Goal: Task Accomplishment & Management: Manage account settings

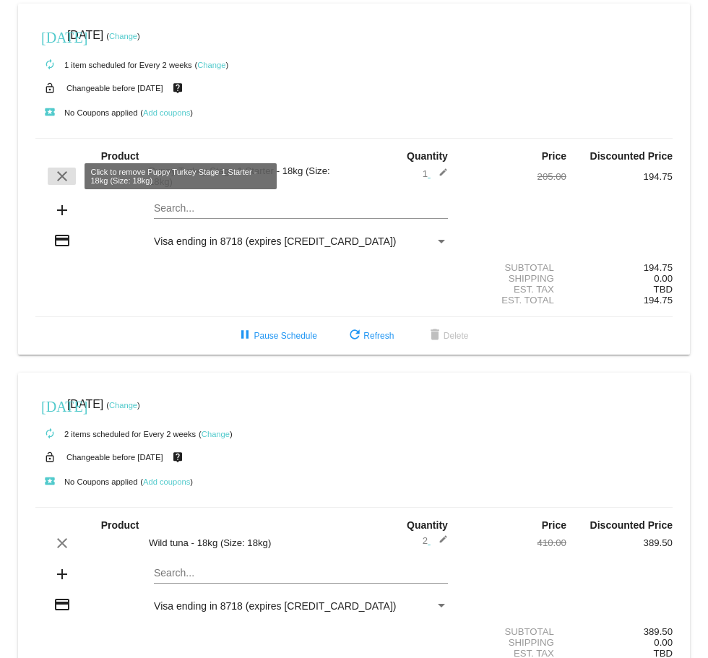
click at [59, 173] on mat-icon "clear" at bounding box center [61, 176] width 17 height 17
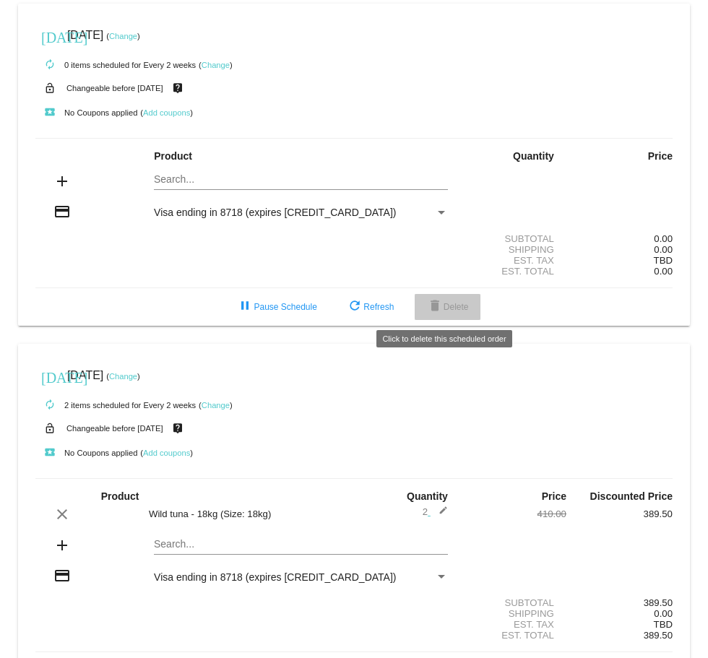
click at [447, 309] on span "delete Delete" at bounding box center [447, 307] width 43 height 10
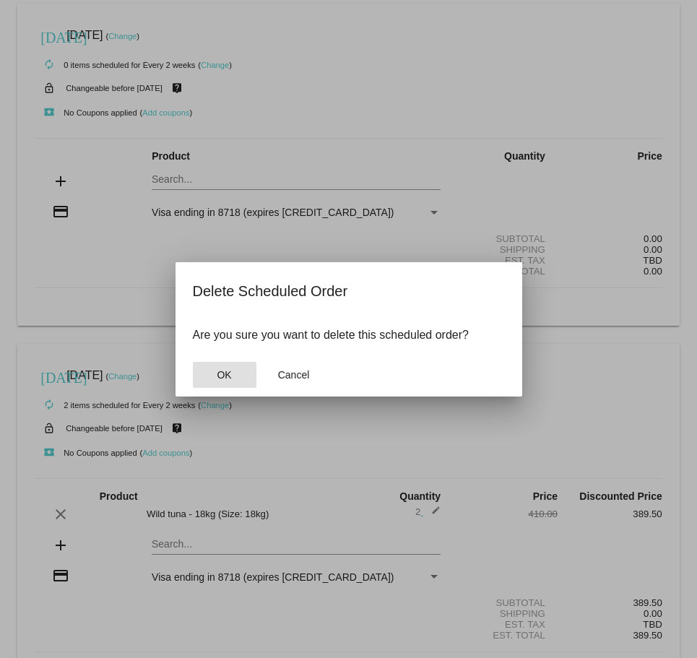
click at [222, 371] on span "OK" at bounding box center [224, 375] width 14 height 12
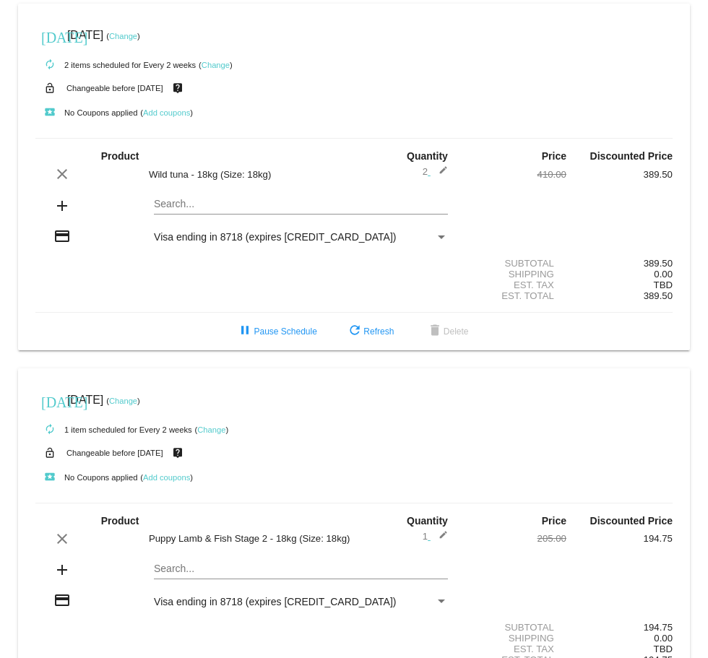
click at [223, 63] on link "Change" at bounding box center [216, 65] width 28 height 9
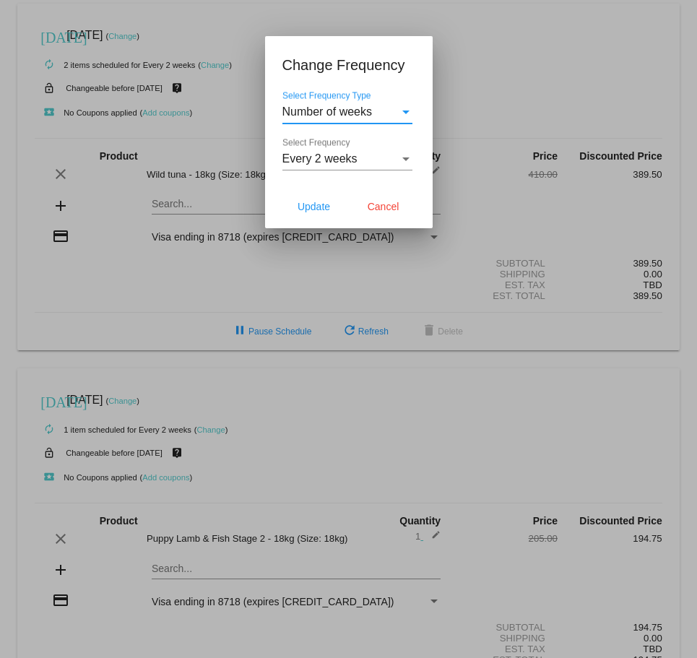
click at [407, 156] on div "Select Frequency" at bounding box center [406, 158] width 13 height 13
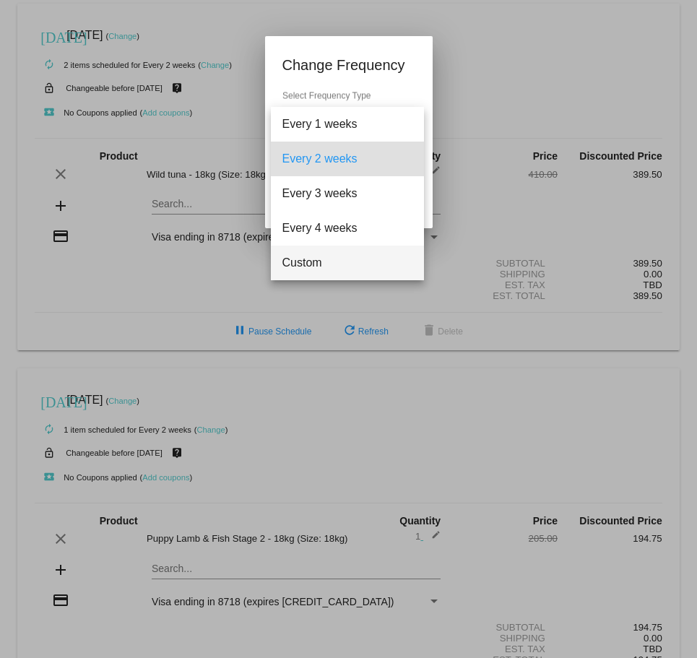
click at [319, 257] on span "Custom" at bounding box center [348, 263] width 130 height 35
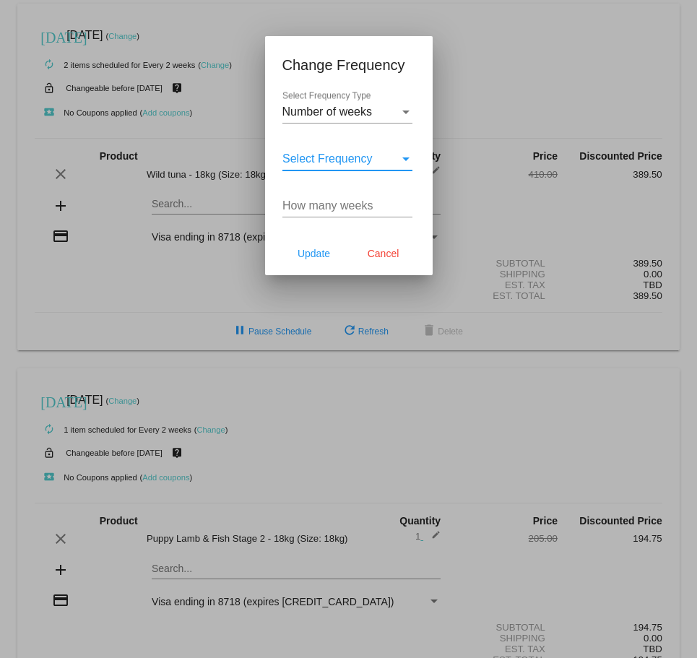
click at [405, 160] on div "Select Frequency" at bounding box center [406, 160] width 7 height 4
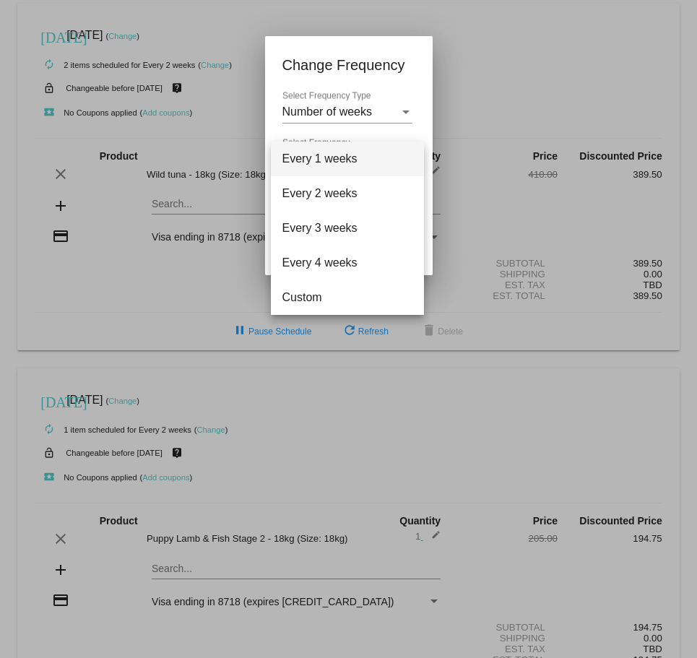
click at [421, 85] on div at bounding box center [348, 329] width 697 height 658
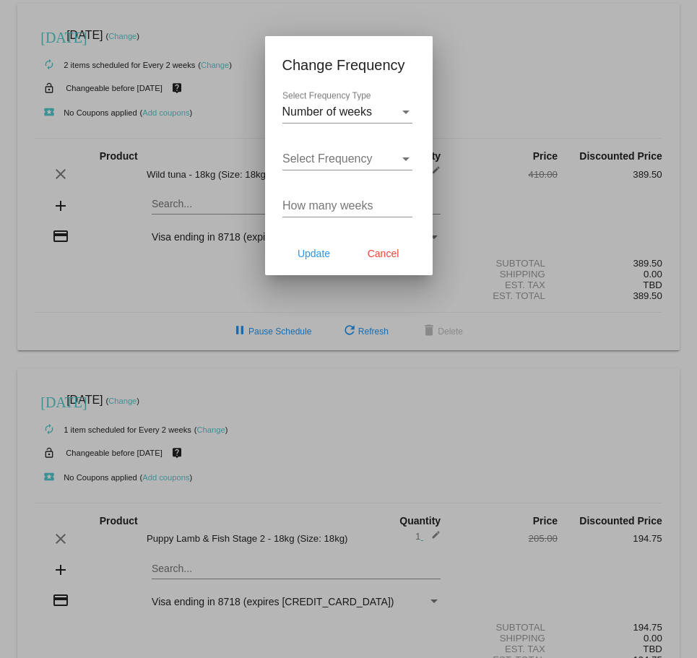
click at [345, 201] on input "How many weeks" at bounding box center [348, 205] width 130 height 13
click at [408, 202] on input "1" at bounding box center [348, 205] width 130 height 13
click at [408, 202] on input "2" at bounding box center [348, 205] width 130 height 13
click at [408, 202] on input "3" at bounding box center [348, 205] width 130 height 13
click at [408, 202] on input "4" at bounding box center [348, 205] width 130 height 13
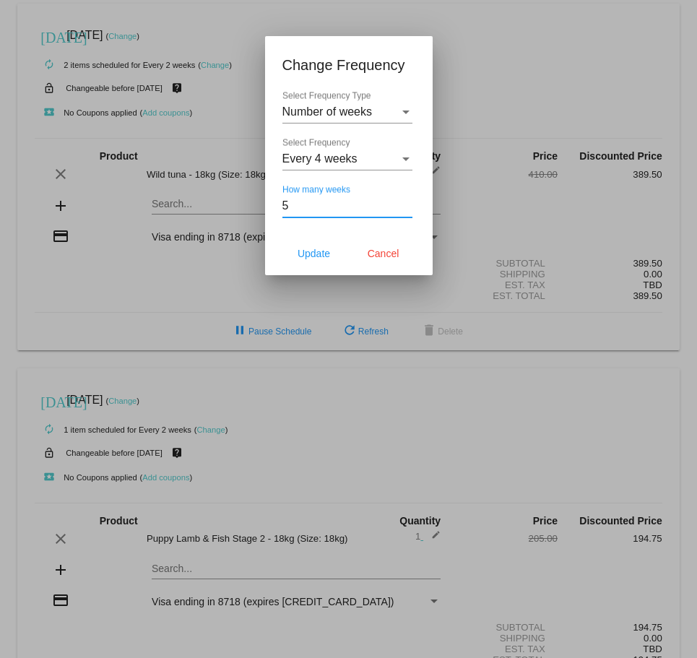
click at [408, 202] on input "5" at bounding box center [348, 205] width 130 height 13
type input "6"
click at [408, 202] on input "6" at bounding box center [348, 205] width 130 height 13
click at [319, 250] on span "Update" at bounding box center [314, 254] width 33 height 12
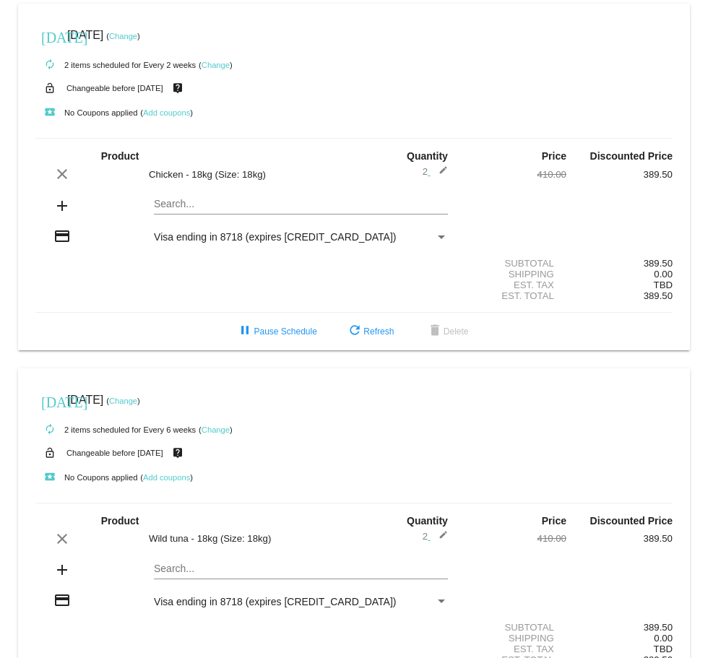
click at [137, 35] on link "Change" at bounding box center [123, 36] width 28 height 9
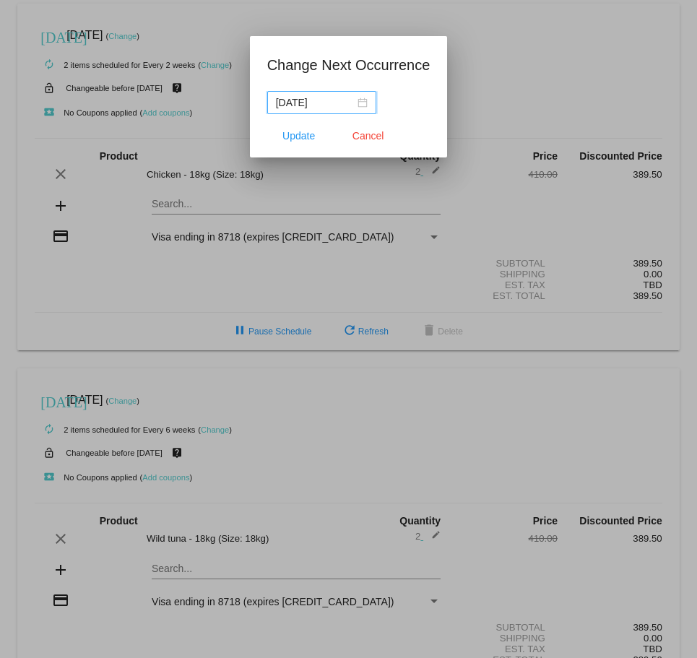
click at [366, 103] on div "2025-10-17" at bounding box center [322, 103] width 92 height 16
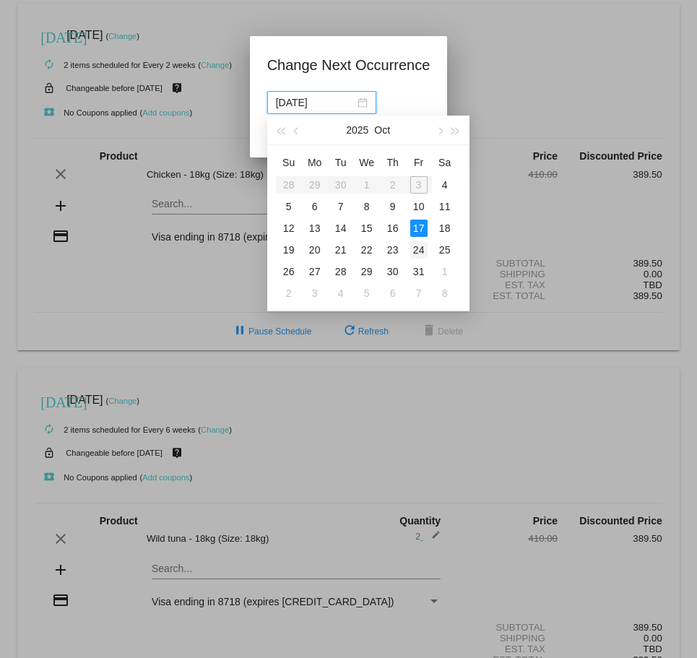
click at [418, 251] on div "24" at bounding box center [418, 249] width 17 height 17
type input "2025-10-24"
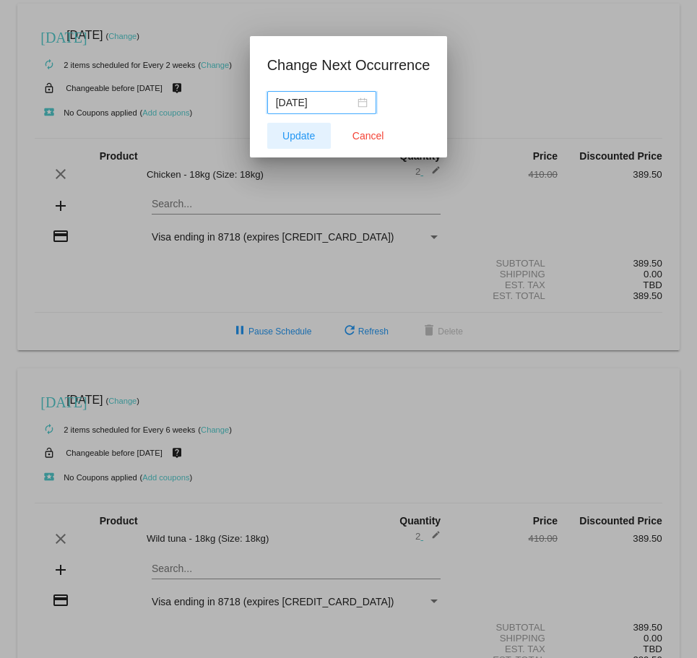
click at [309, 132] on span "Update" at bounding box center [299, 136] width 33 height 12
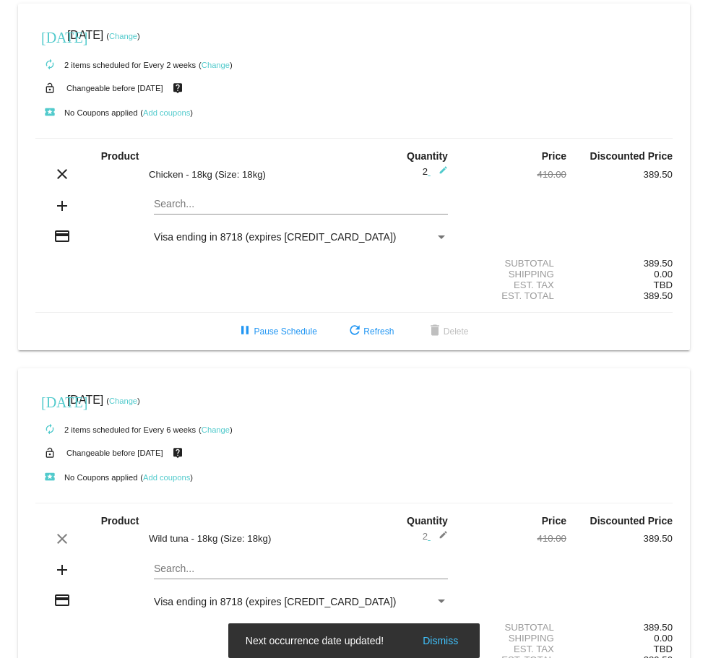
click at [218, 63] on link "Change" at bounding box center [216, 65] width 28 height 9
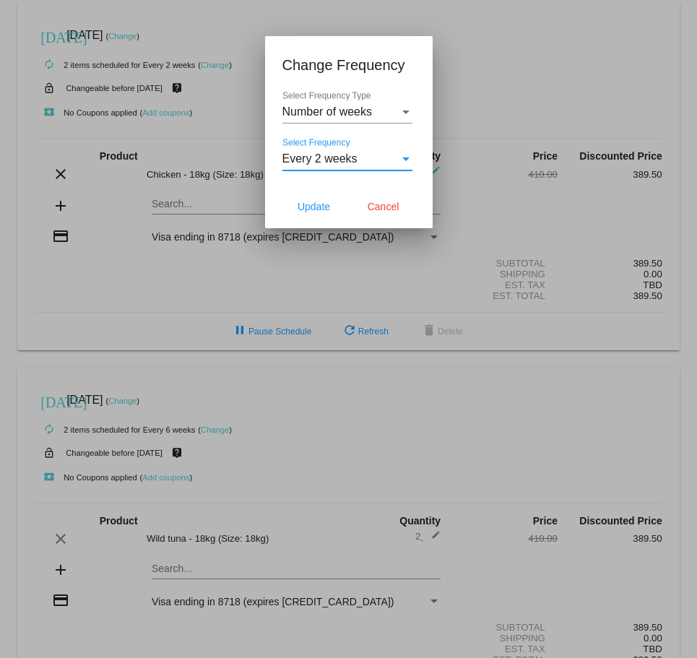
click at [405, 163] on div "Select Frequency" at bounding box center [406, 158] width 13 height 13
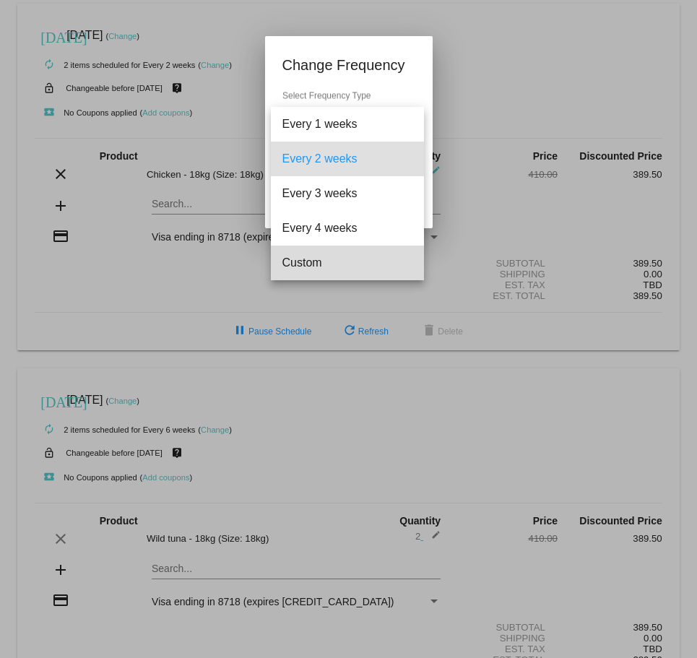
click at [309, 265] on span "Custom" at bounding box center [348, 263] width 130 height 35
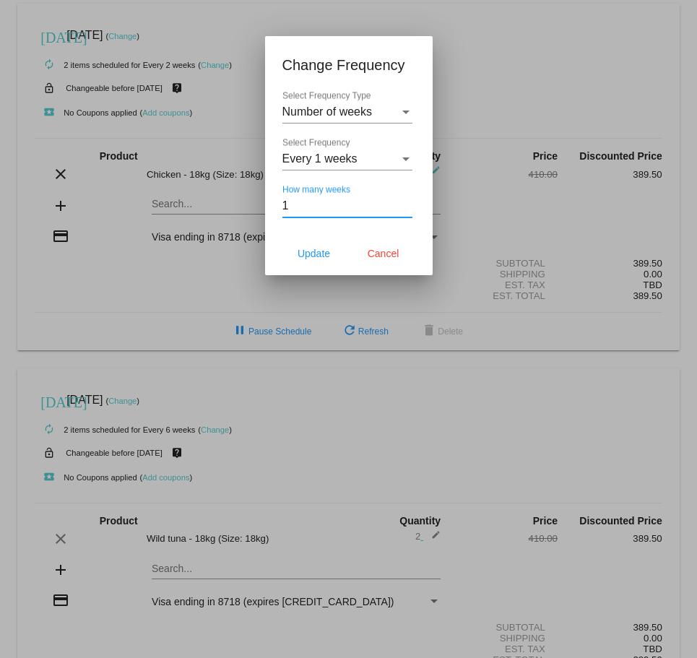
click at [404, 202] on input "1" at bounding box center [348, 205] width 130 height 13
click at [405, 202] on input "2" at bounding box center [348, 205] width 130 height 13
click at [405, 202] on input "3" at bounding box center [348, 205] width 130 height 13
click at [405, 202] on input "4" at bounding box center [348, 205] width 130 height 13
click at [405, 202] on input "5" at bounding box center [348, 205] width 130 height 13
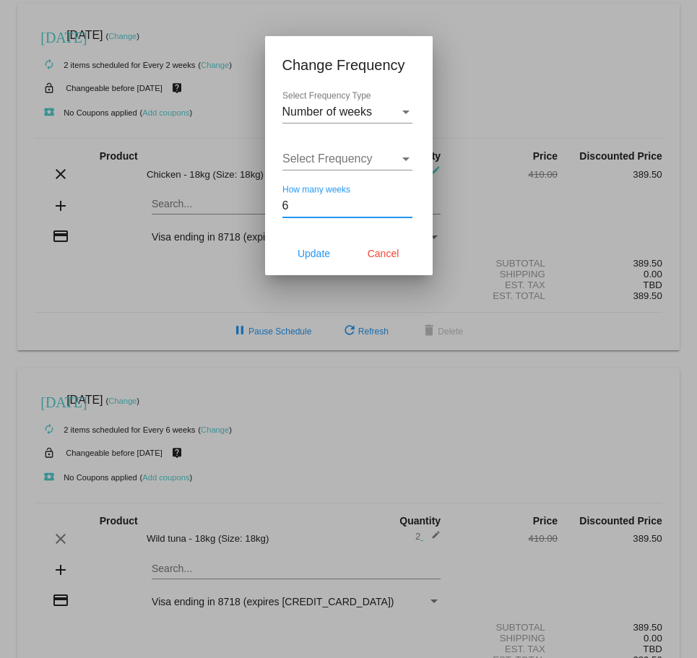
type input "6"
click at [405, 202] on input "6" at bounding box center [348, 205] width 130 height 13
click at [313, 249] on span "Update" at bounding box center [314, 254] width 33 height 12
